Goal: Task Accomplishment & Management: Manage account settings

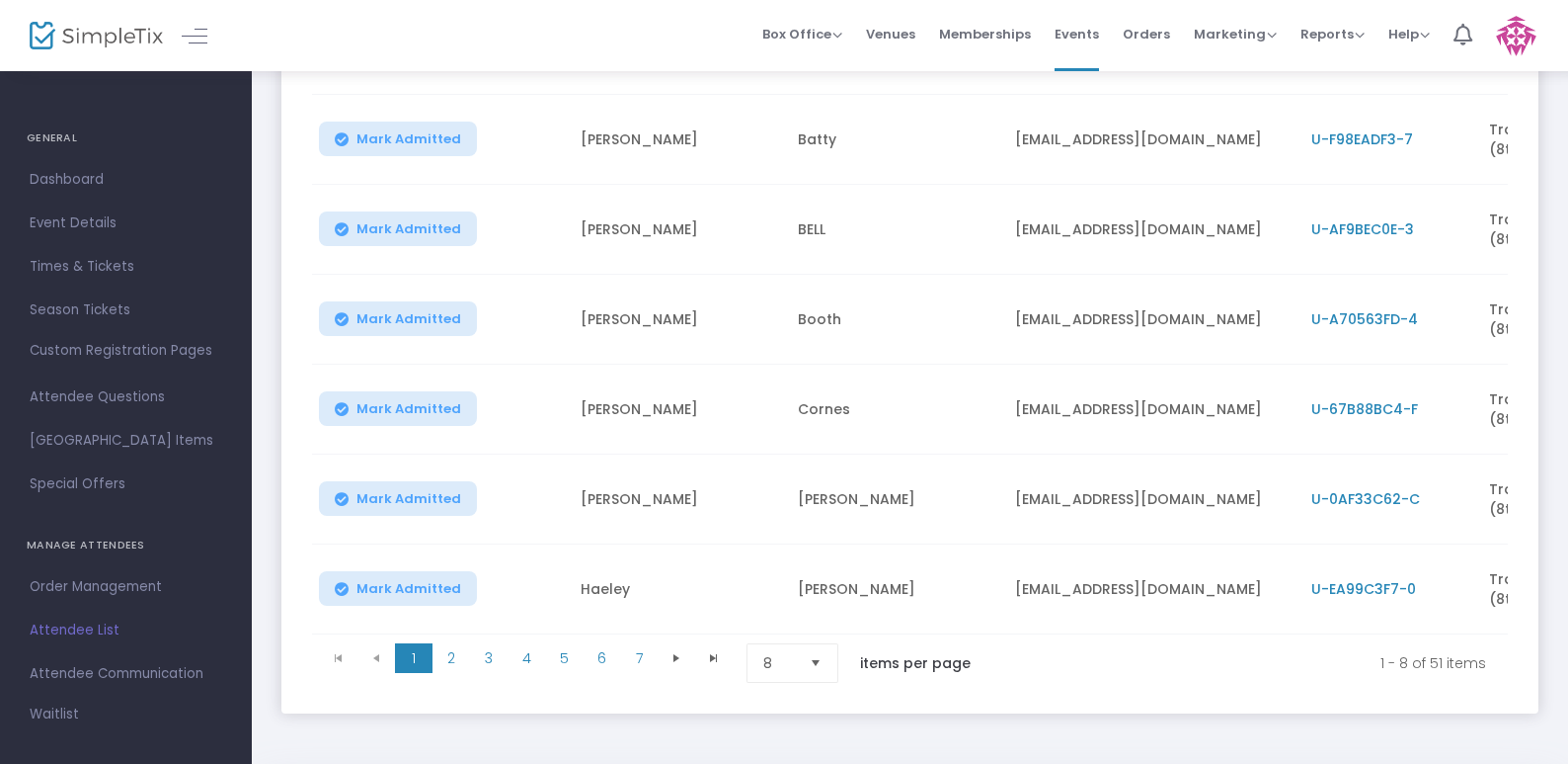
scroll to position [484, 0]
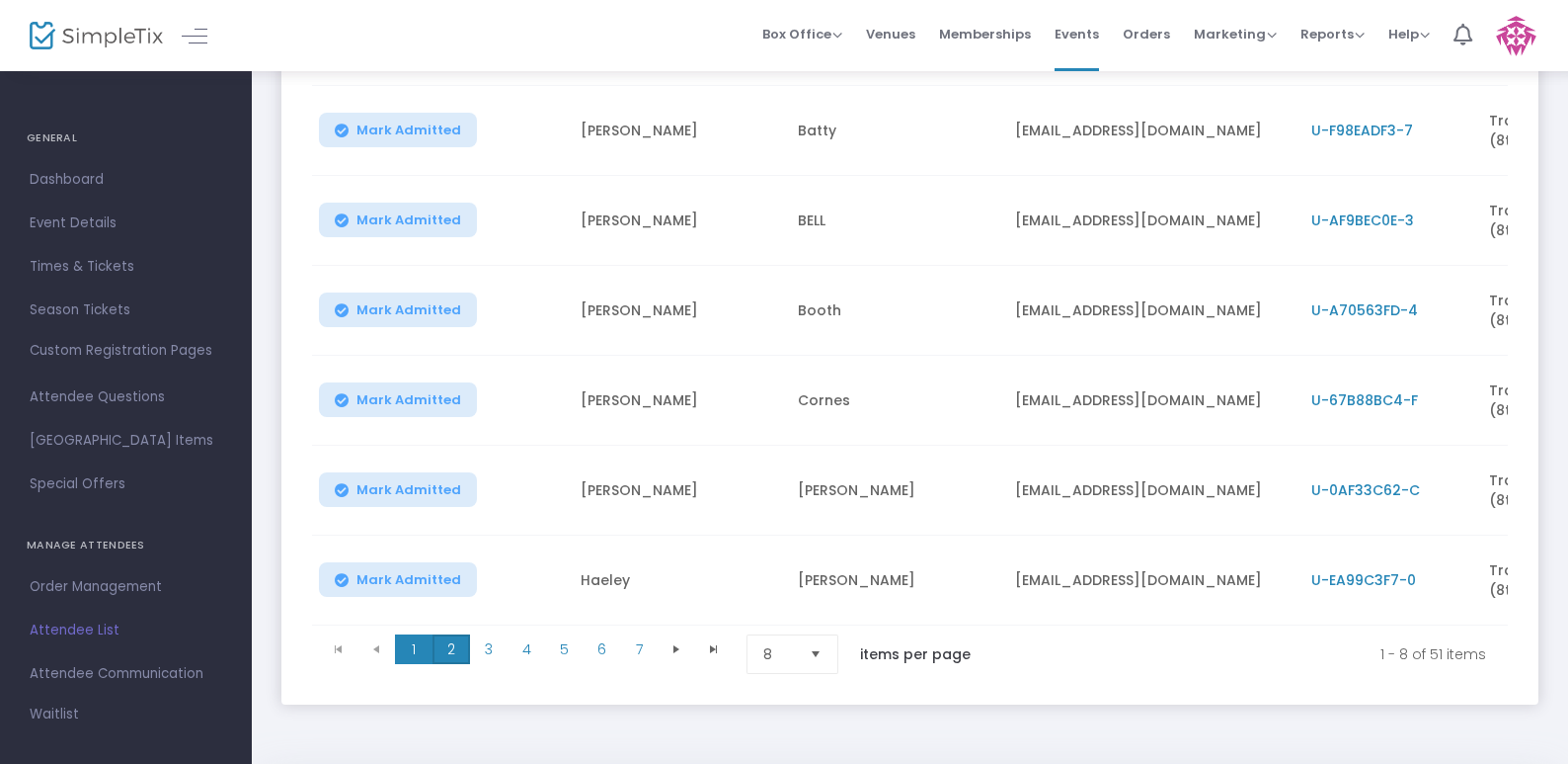
click at [445, 660] on span "2" at bounding box center [451, 649] width 38 height 30
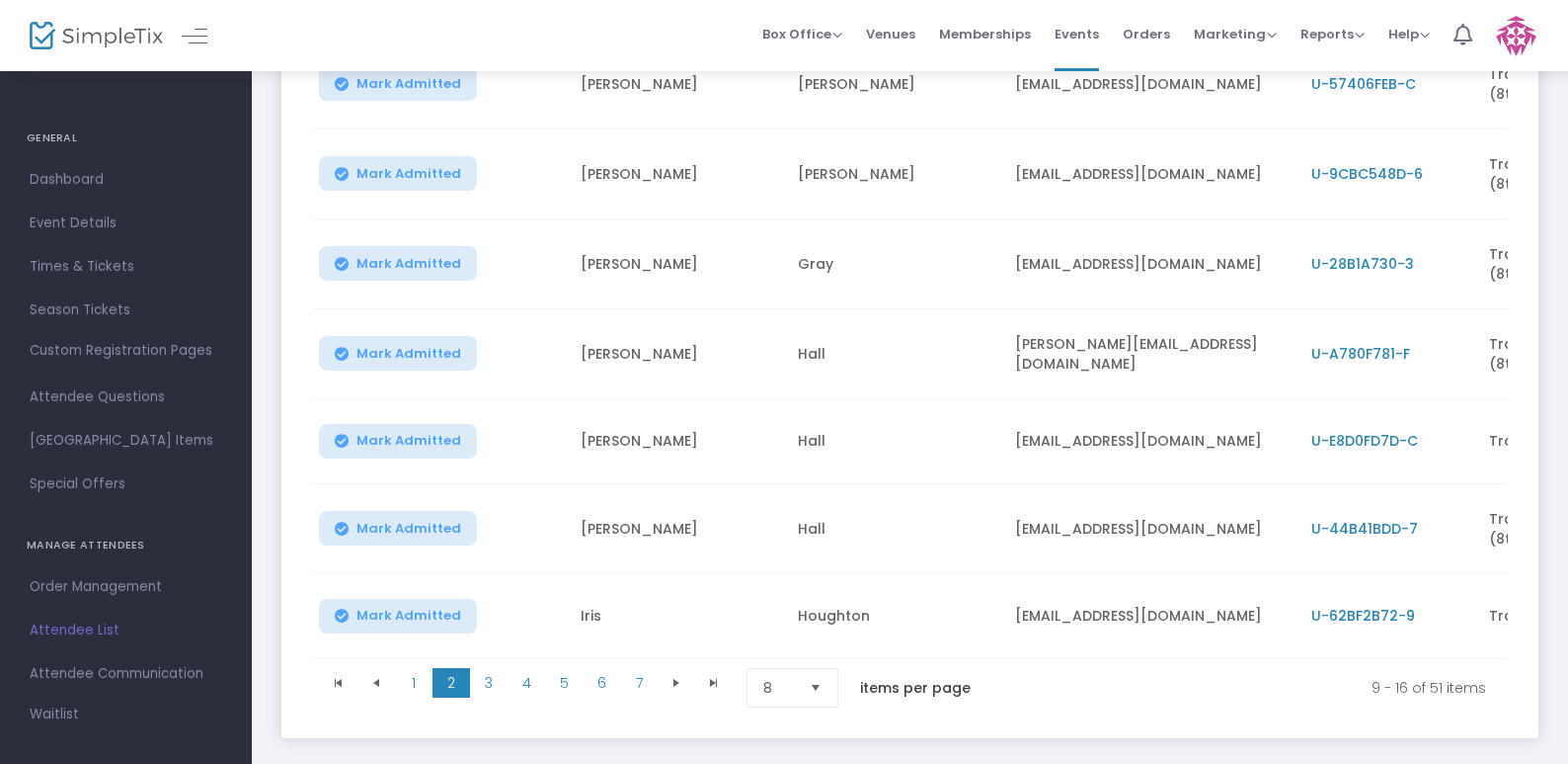
scroll to position [479, 0]
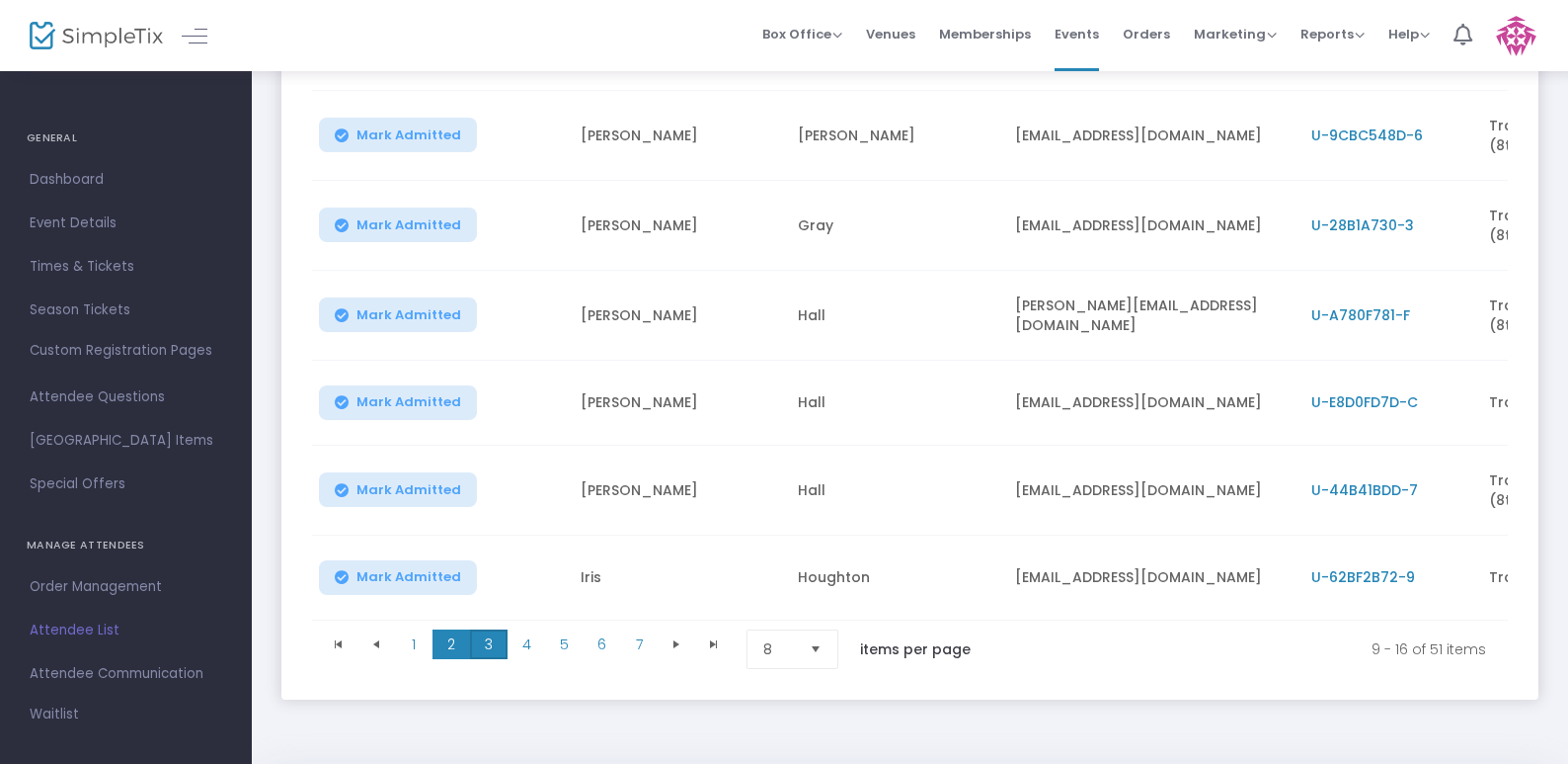
click at [490, 658] on span "3" at bounding box center [489, 644] width 38 height 30
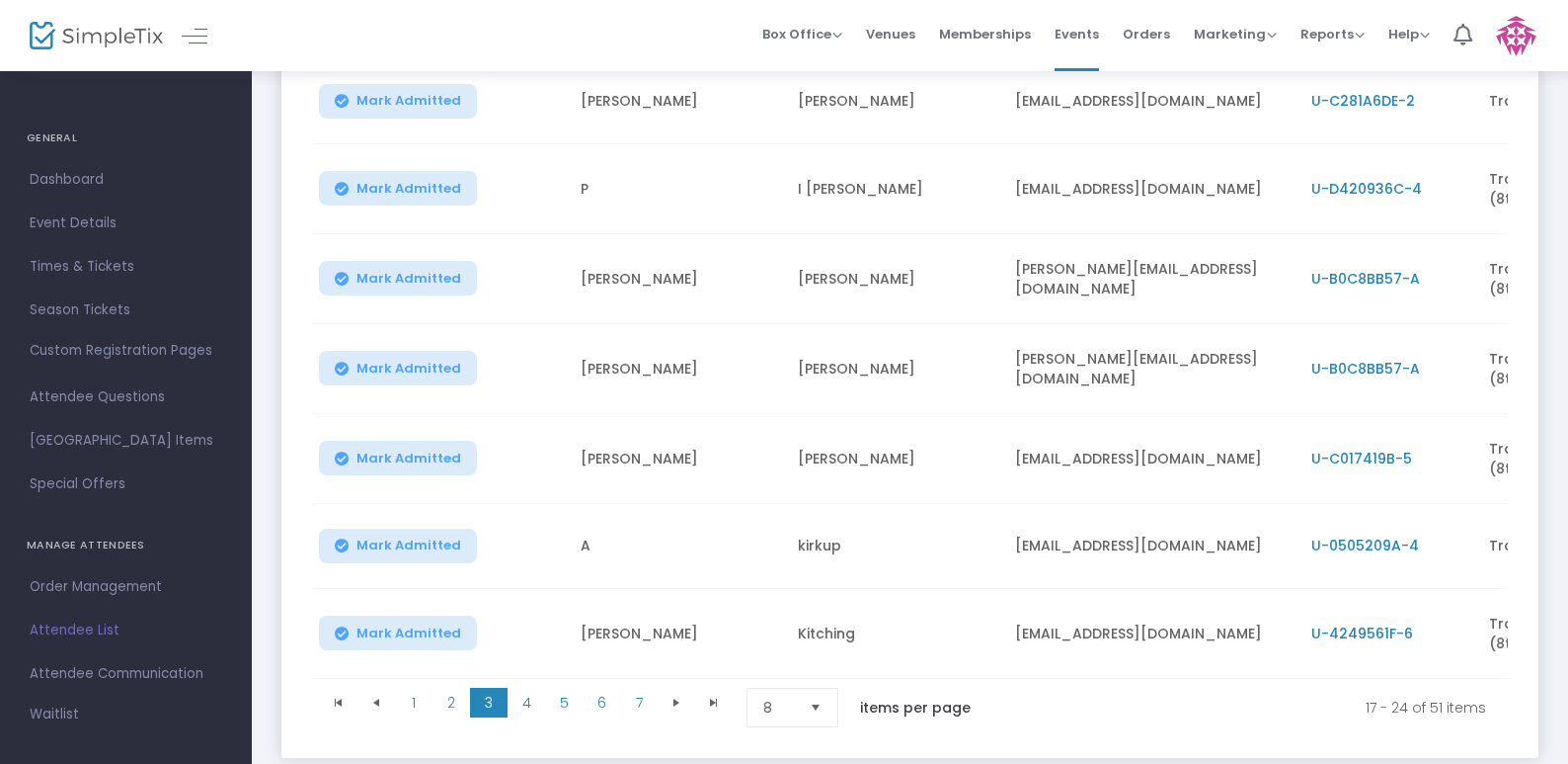
scroll to position [465, 0]
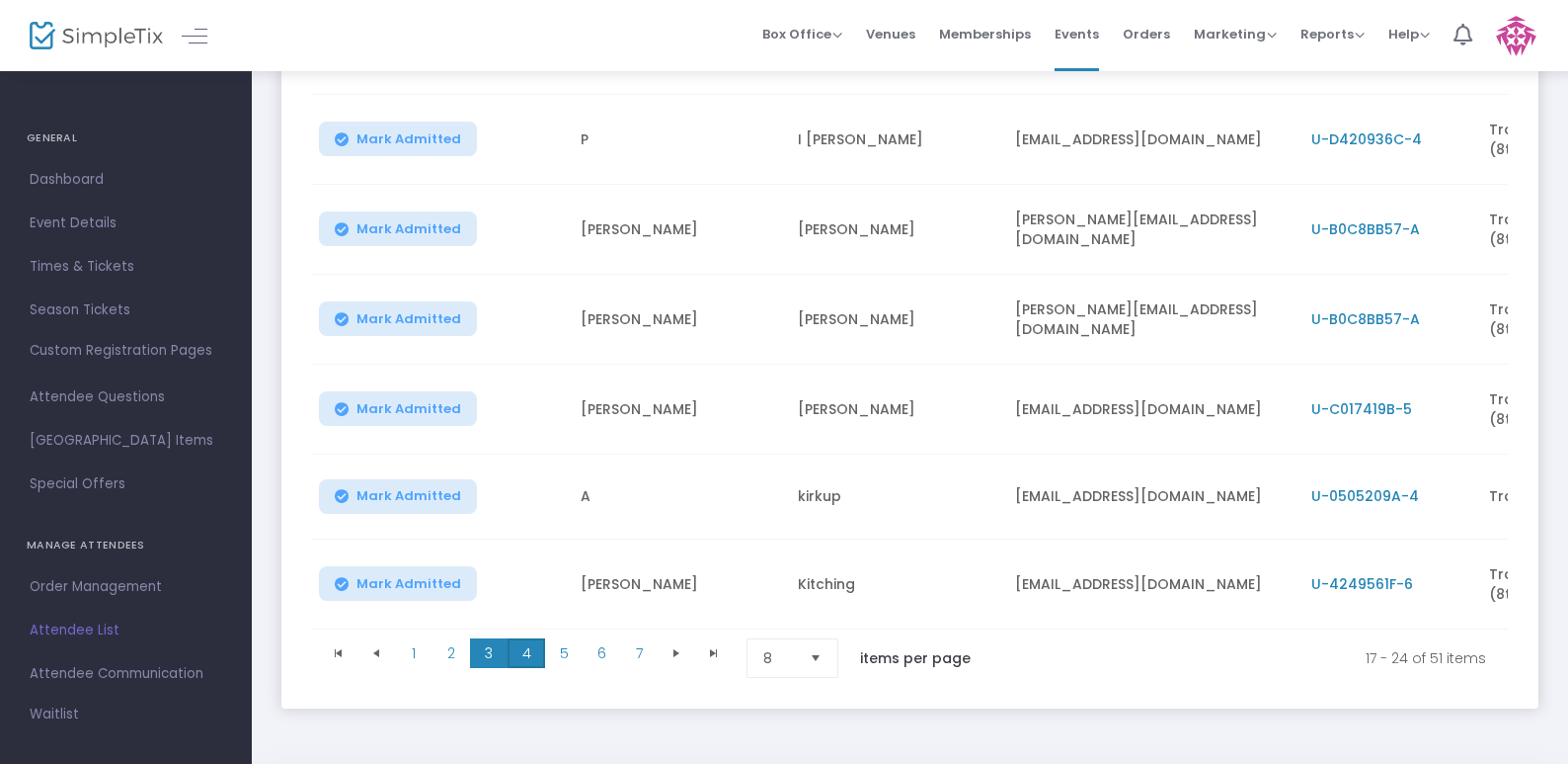
click at [526, 667] on span "4" at bounding box center [527, 653] width 38 height 30
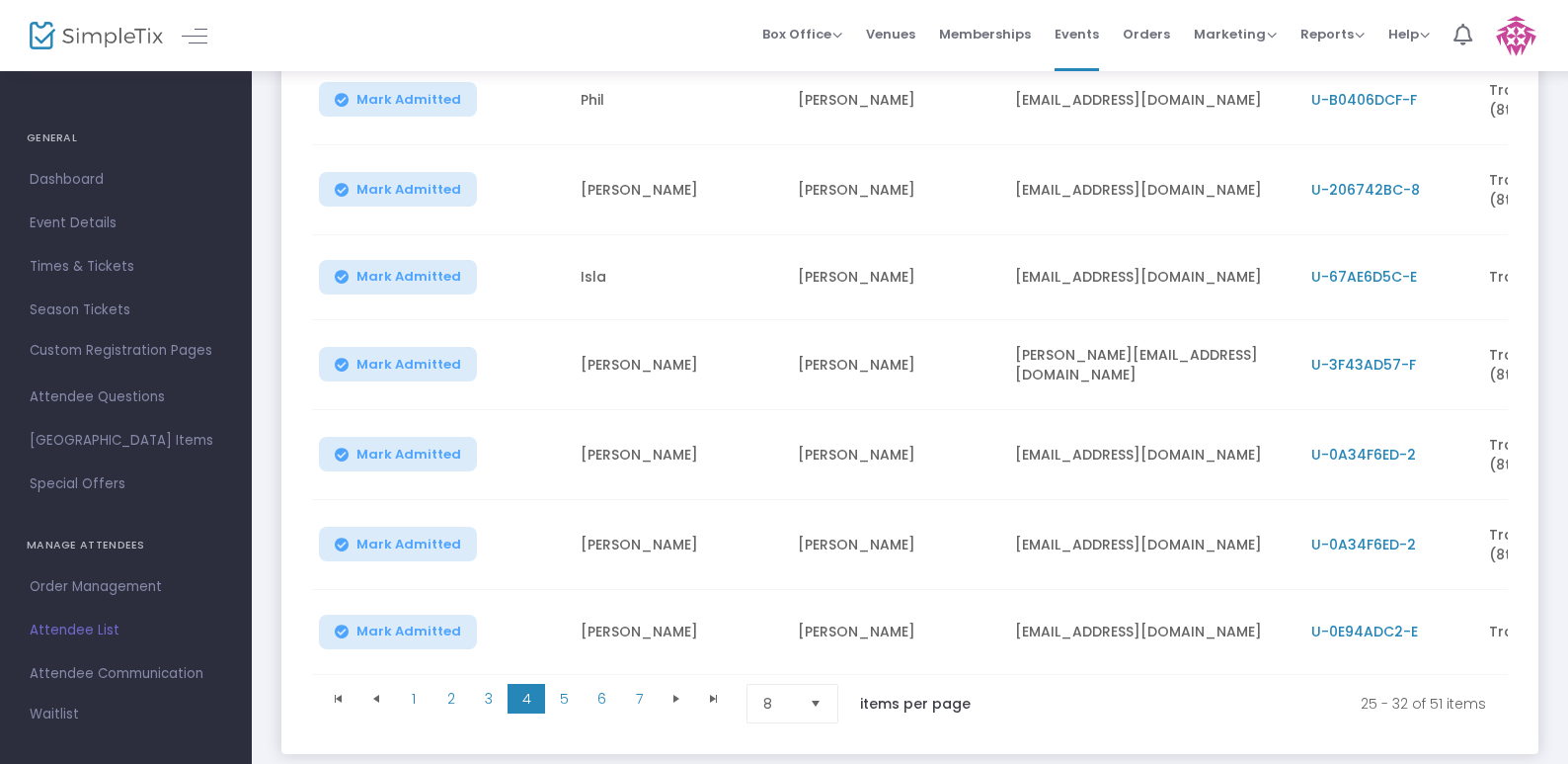
scroll to position [449, 0]
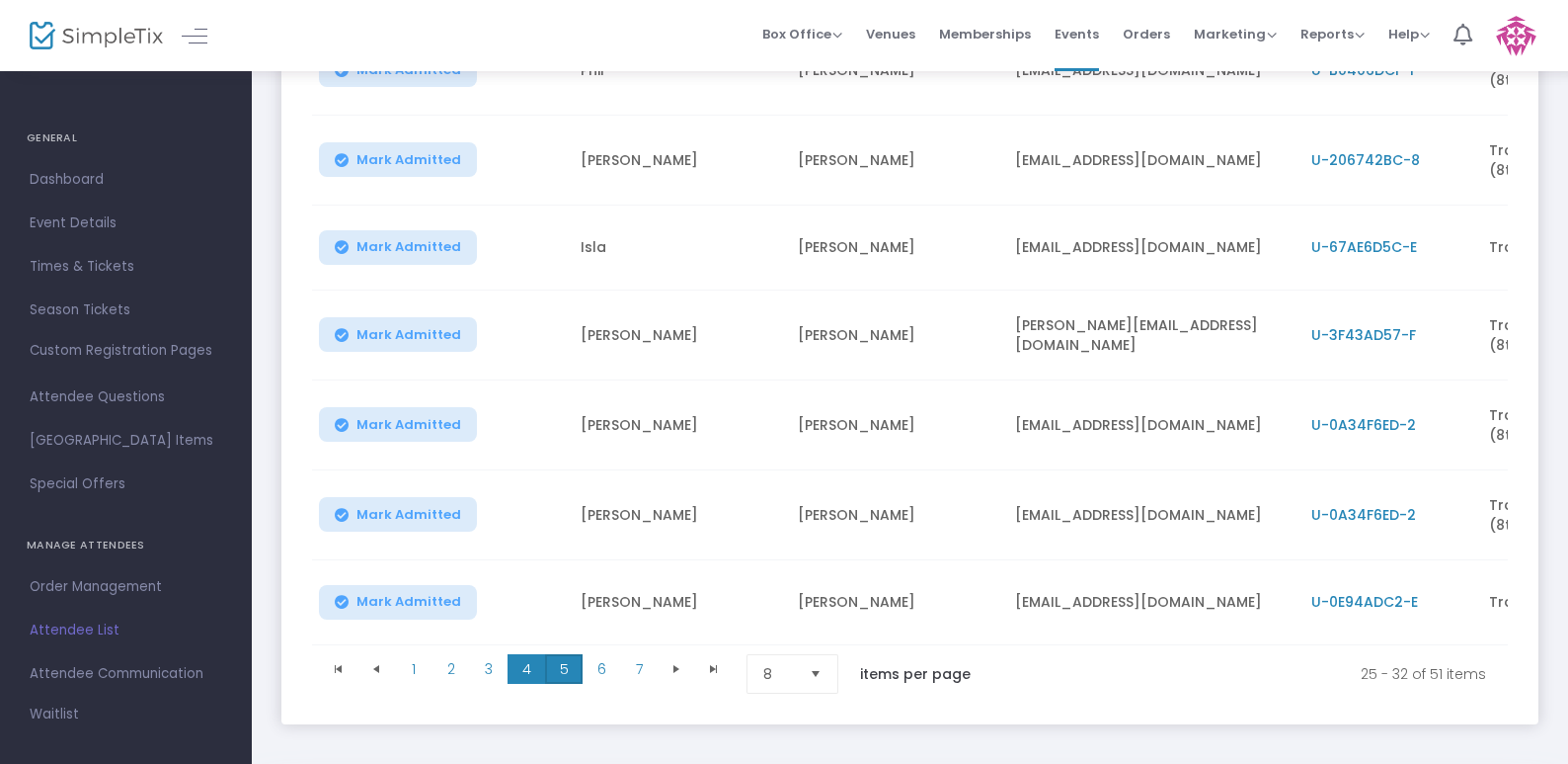
click at [562, 683] on span "5" at bounding box center [563, 668] width 38 height 30
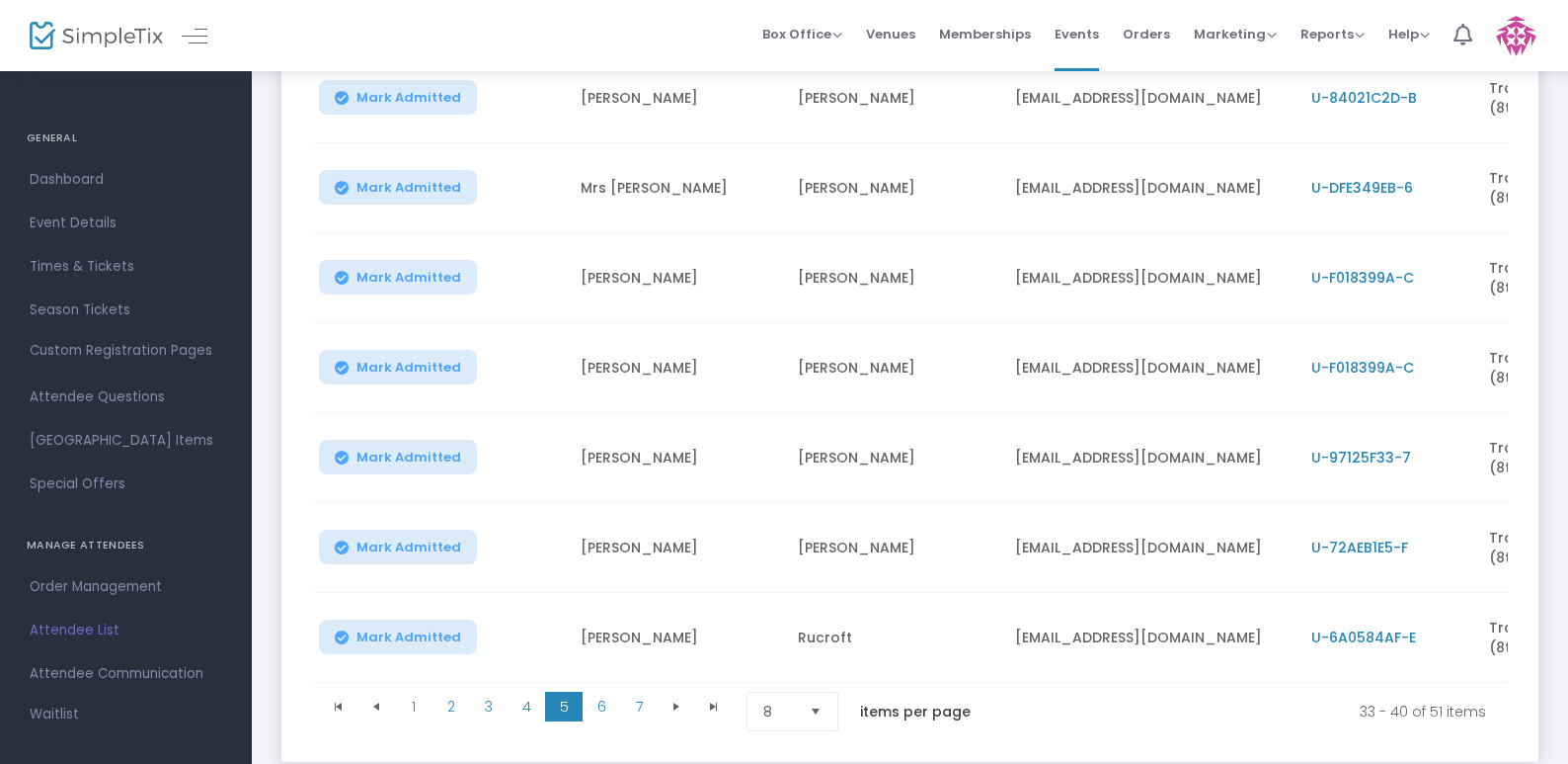
scroll to position [451, 0]
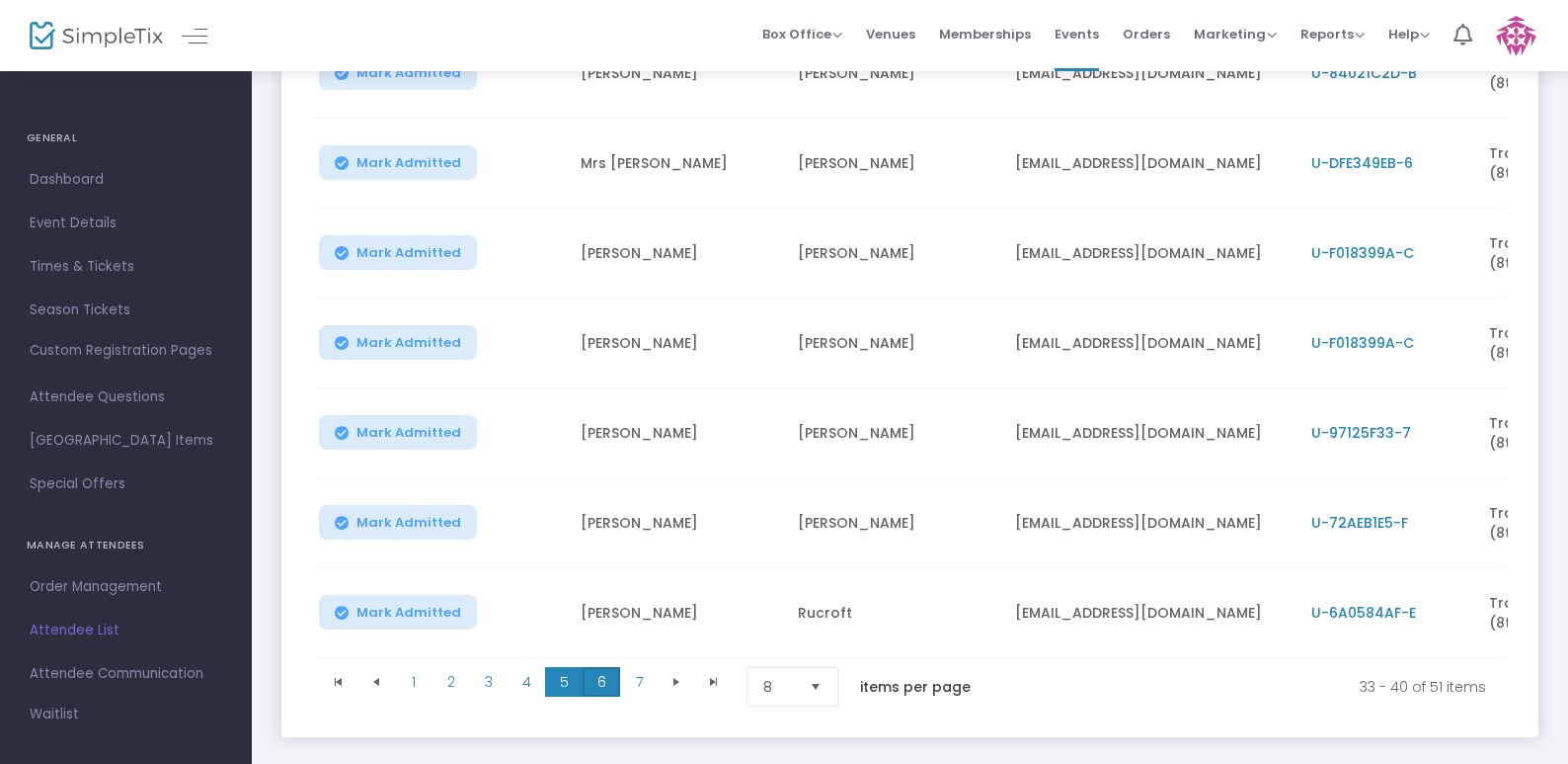
click at [603, 686] on span "6" at bounding box center [601, 681] width 38 height 30
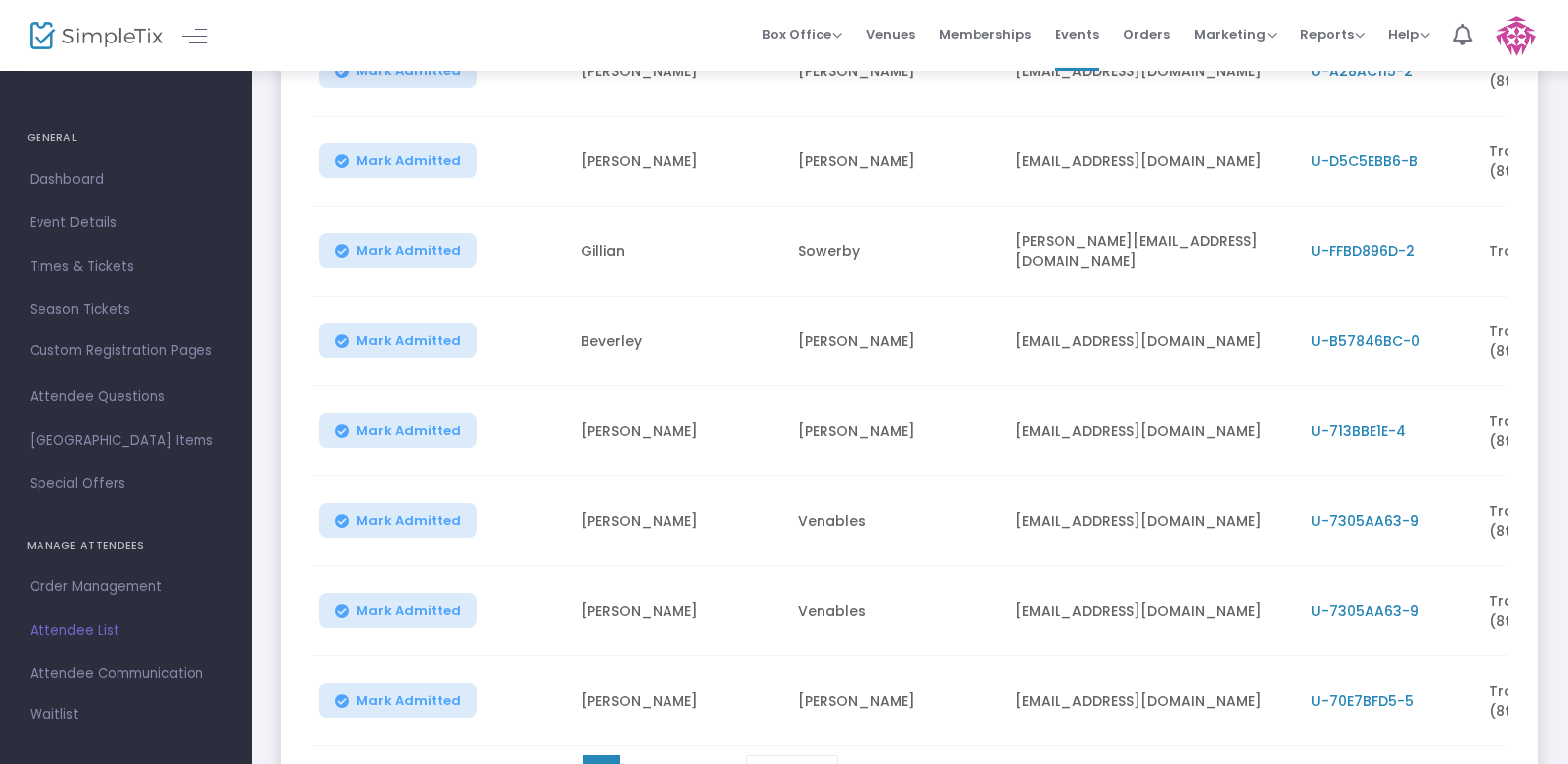
scroll to position [408, 0]
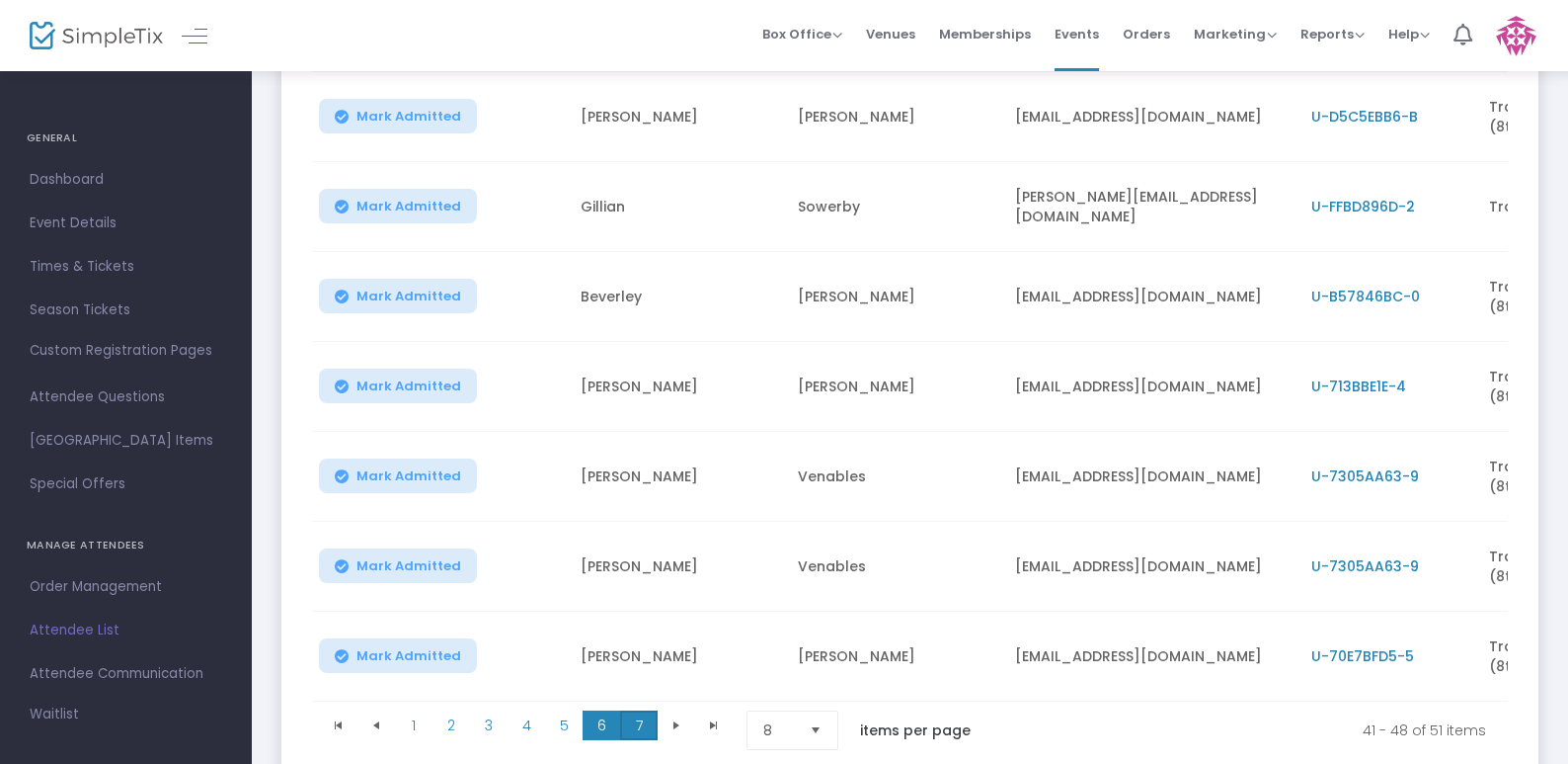
click at [635, 729] on span "7" at bounding box center [639, 725] width 38 height 30
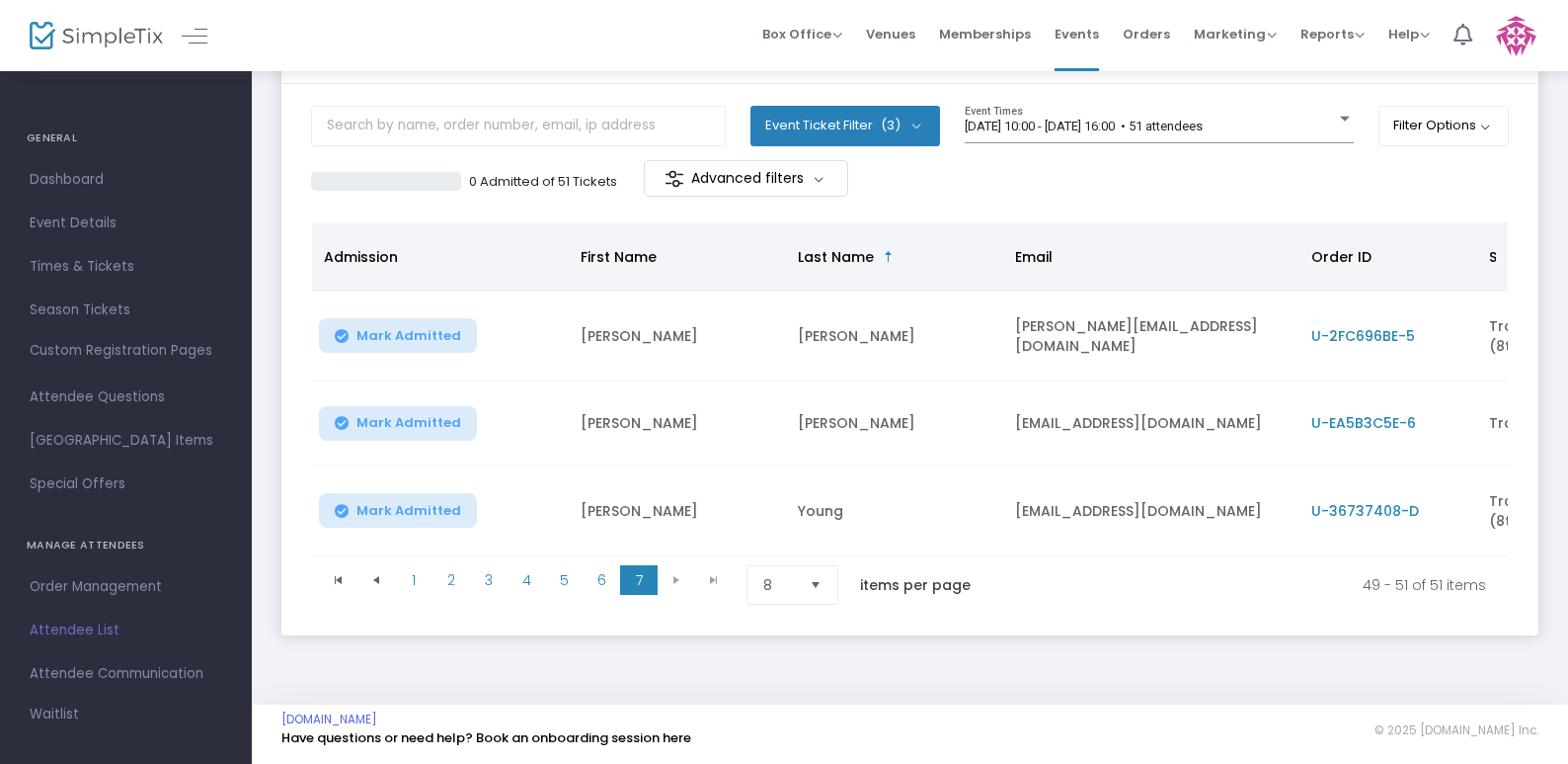
scroll to position [118, 0]
drag, startPoint x: 636, startPoint y: 726, endPoint x: 1024, endPoint y: 674, distance: 391.5
click at [1024, 674] on div "Handmade Christmas Gift Fair - Trade Stall Booking Options Import Attendees Exp…" at bounding box center [910, 337] width 1316 height 734
click at [1367, 413] on span "U-EA5B3C5E-6" at bounding box center [1363, 423] width 105 height 20
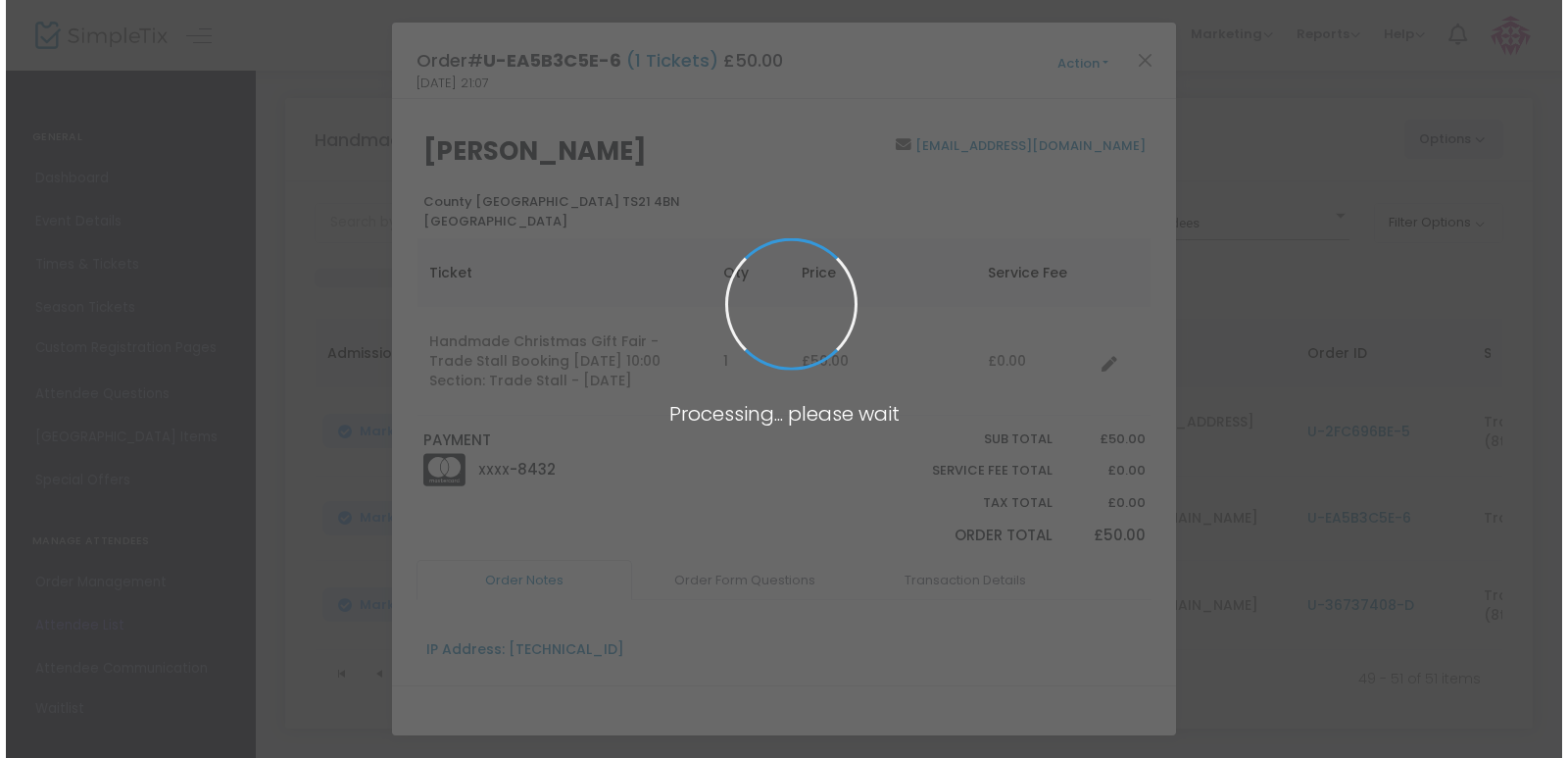
scroll to position [0, 0]
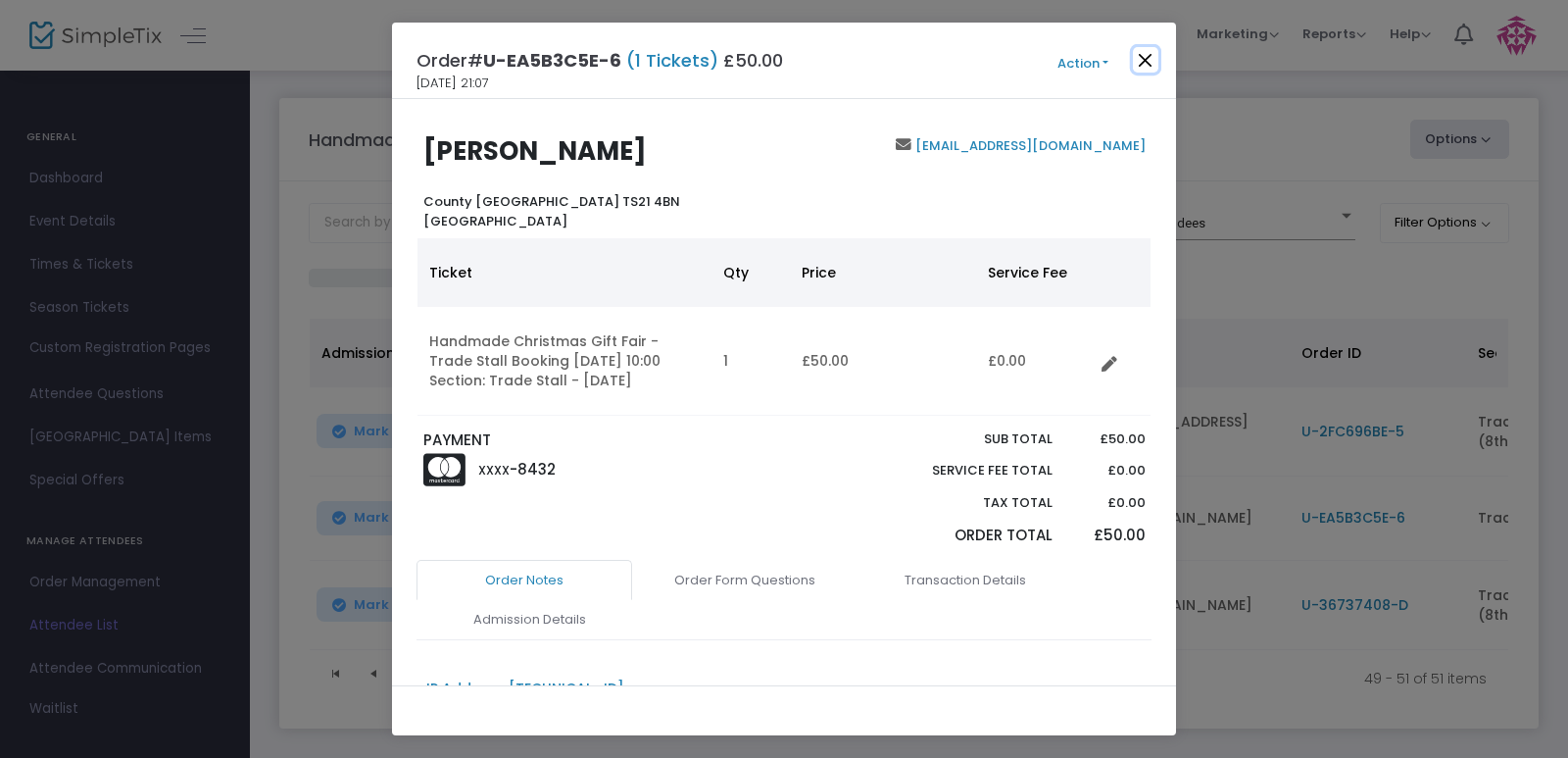
click at [1144, 60] on button "Close" at bounding box center [1145, 60] width 26 height 26
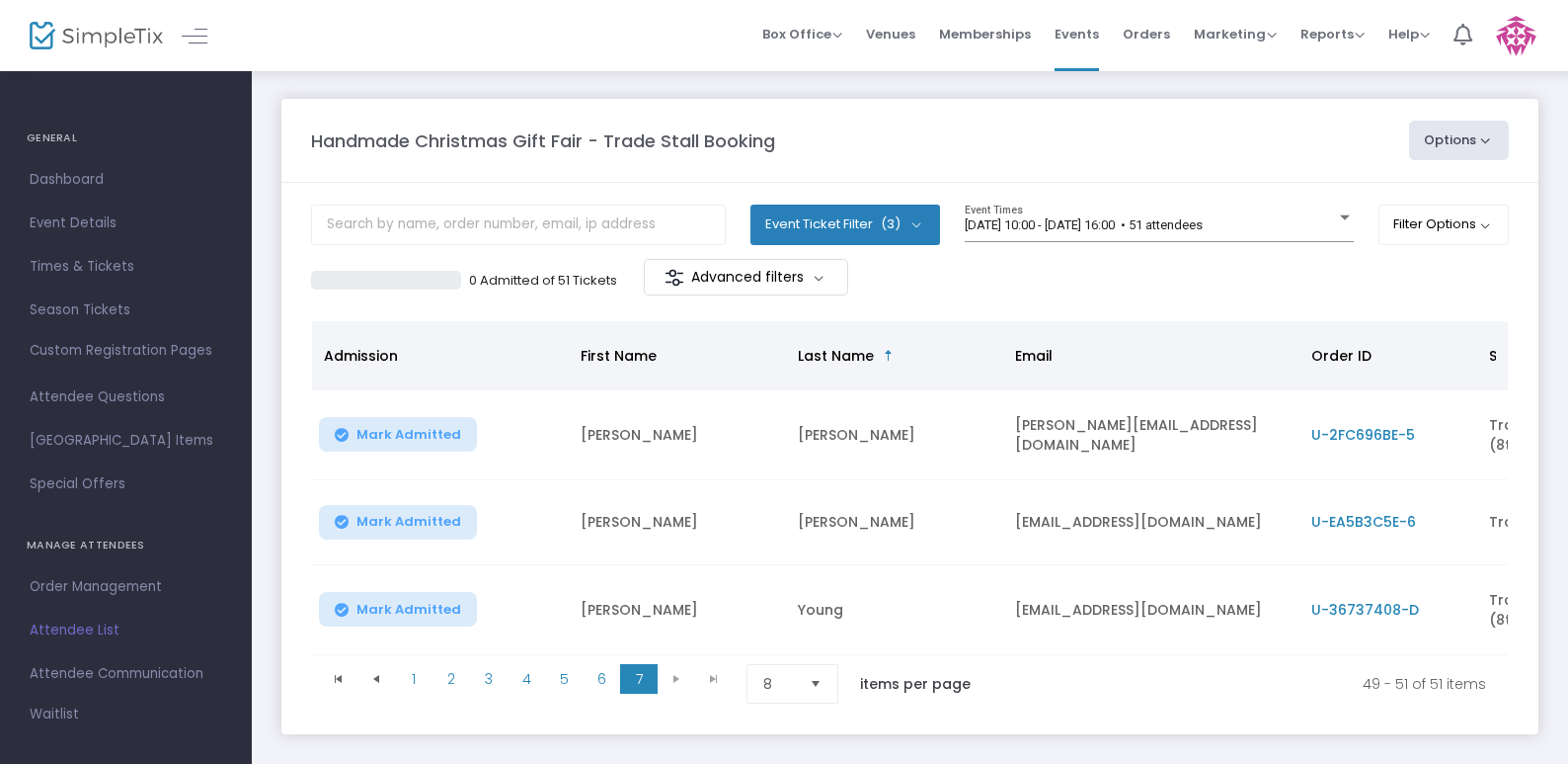
click at [1343, 524] on span "U-EA5B3C5E-6" at bounding box center [1363, 522] width 105 height 20
